Goal: Transaction & Acquisition: Purchase product/service

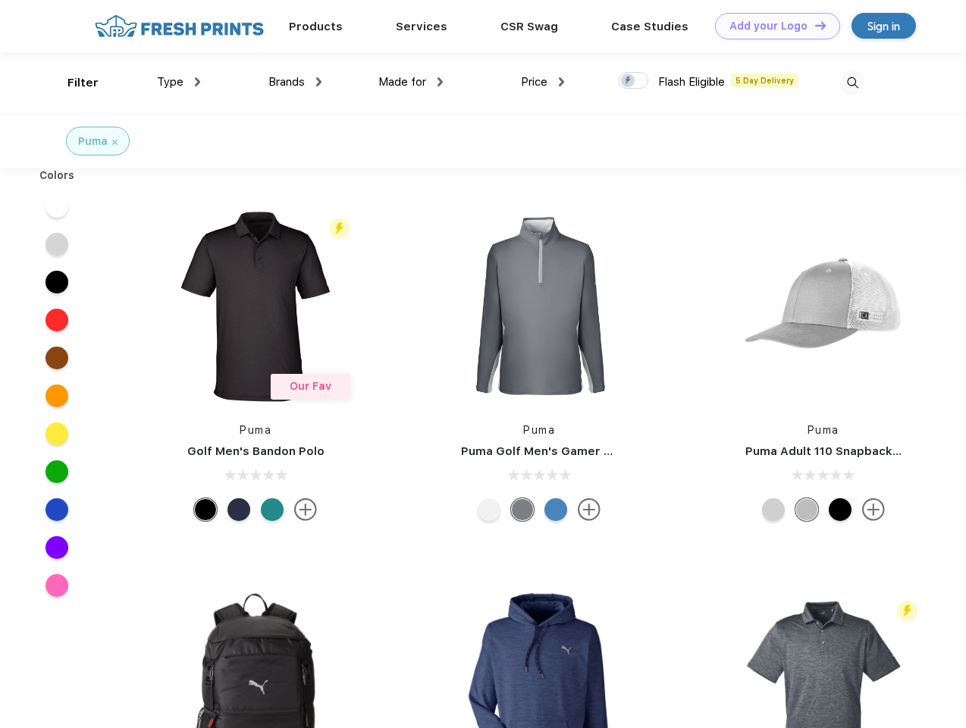
click at [772, 26] on link "Add your Logo Design Tool" at bounding box center [777, 26] width 125 height 27
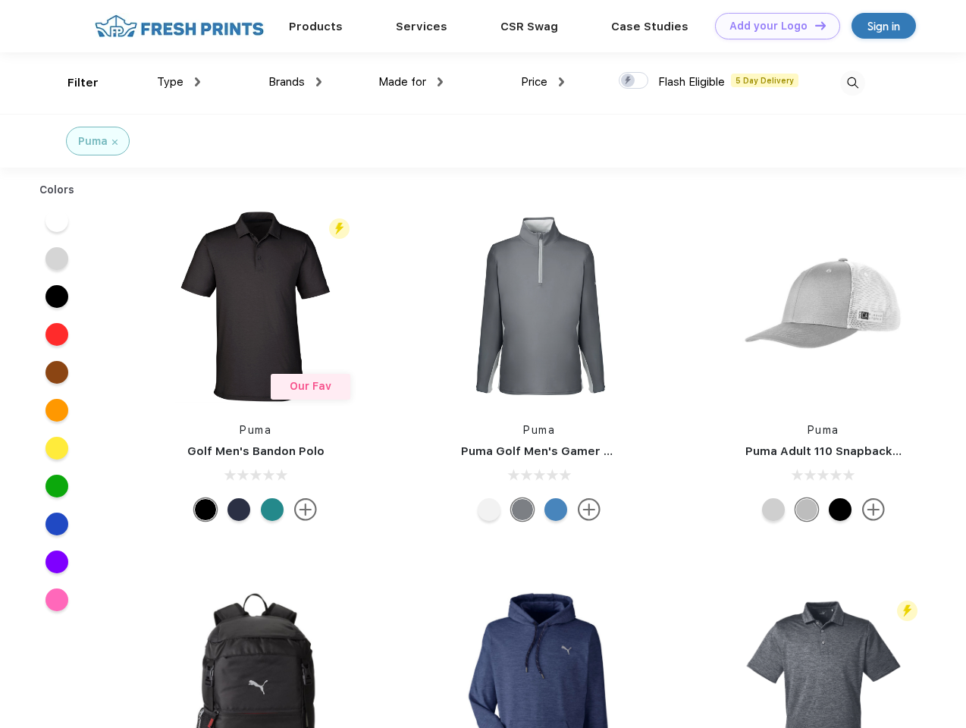
click at [0, 0] on div "Design Tool" at bounding box center [0, 0] width 0 height 0
click at [814, 25] on link "Add your Logo Design Tool" at bounding box center [777, 26] width 125 height 27
click at [73, 83] on div "Filter" at bounding box center [83, 82] width 31 height 17
click at [179, 82] on span "Type" at bounding box center [170, 82] width 27 height 14
click at [295, 82] on span "Brands" at bounding box center [287, 82] width 36 height 14
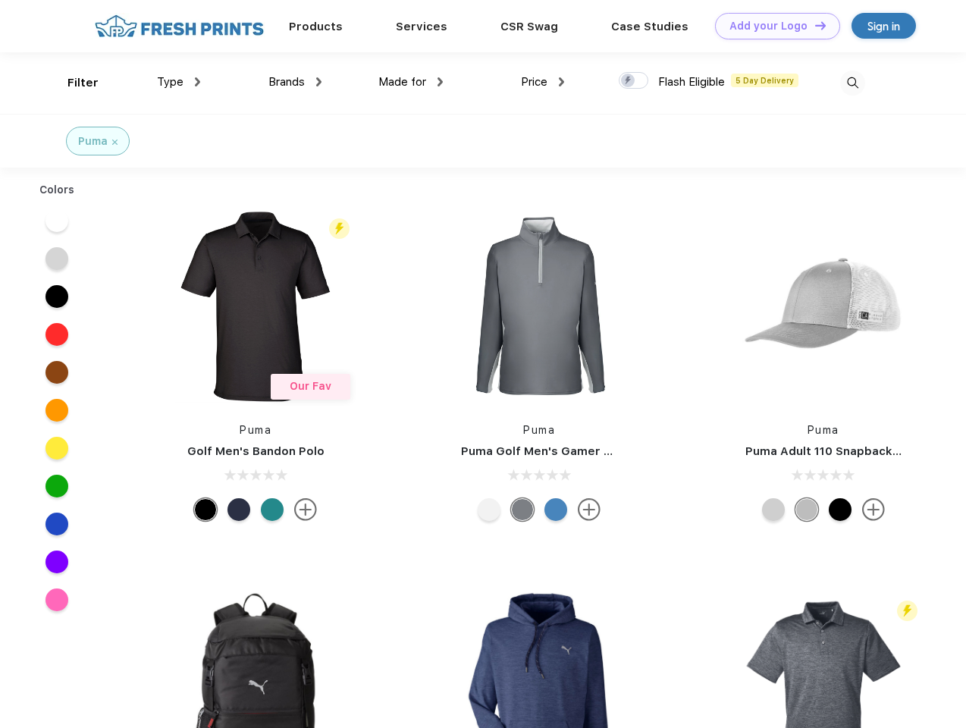
click at [411, 82] on span "Made for" at bounding box center [403, 82] width 48 height 14
click at [543, 82] on span "Price" at bounding box center [534, 82] width 27 height 14
click at [634, 81] on div at bounding box center [634, 80] width 30 height 17
click at [629, 81] on input "checkbox" at bounding box center [624, 76] width 10 height 10
click at [853, 83] on img at bounding box center [852, 83] width 25 height 25
